Goal: Task Accomplishment & Management: Use online tool/utility

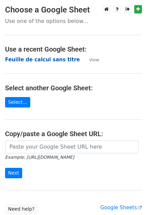
click at [26, 57] on strong "Feuille de calcul sans titre" at bounding box center [42, 60] width 75 height 6
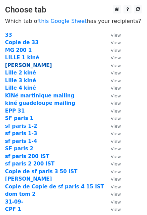
click at [19, 67] on strong "kiné Metz" at bounding box center [28, 65] width 47 height 6
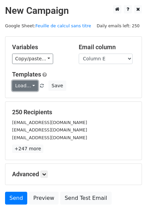
click at [24, 82] on link "Load..." at bounding box center [25, 85] width 26 height 10
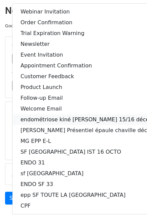
click at [36, 119] on link "endométriose kiné [PERSON_NAME] 15/16 décembre" at bounding box center [92, 119] width 160 height 11
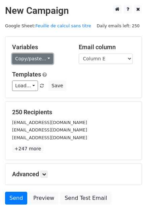
click at [27, 62] on link "Copy/paste..." at bounding box center [32, 59] width 41 height 10
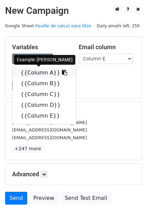
click at [35, 76] on link "{{Column A}}" at bounding box center [44, 72] width 64 height 11
